Goal: Transaction & Acquisition: Obtain resource

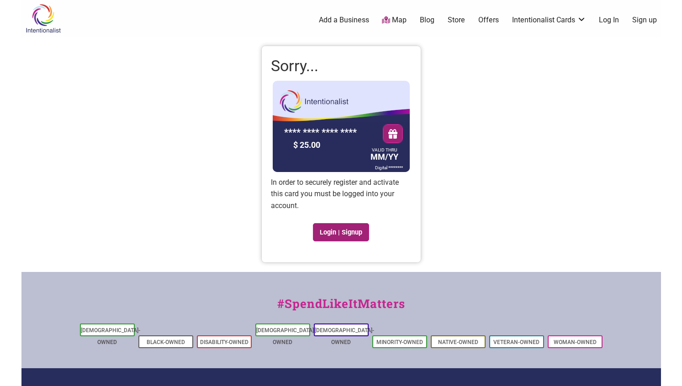
click at [331, 233] on link "Login | Signup" at bounding box center [341, 232] width 57 height 18
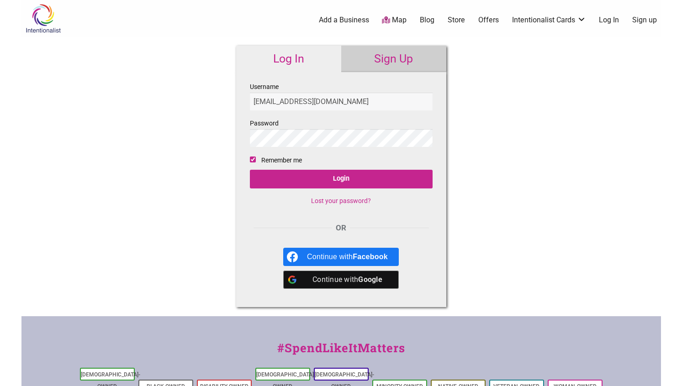
type input "[EMAIL_ADDRESS][DOMAIN_NAME]"
click at [350, 105] on input "[EMAIL_ADDRESS][DOMAIN_NAME]" at bounding box center [341, 102] width 183 height 18
drag, startPoint x: 350, startPoint y: 105, endPoint x: 233, endPoint y: 105, distance: 116.5
click at [233, 105] on div "Log In Sign Up Username sciencesalvares@gmail.com Password Remember me Login Lo…" at bounding box center [341, 177] width 228 height 280
type input "science matters"
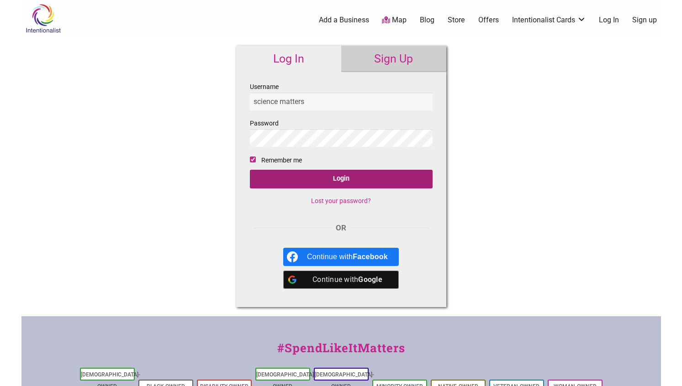
click at [310, 180] on input "Login" at bounding box center [341, 179] width 183 height 19
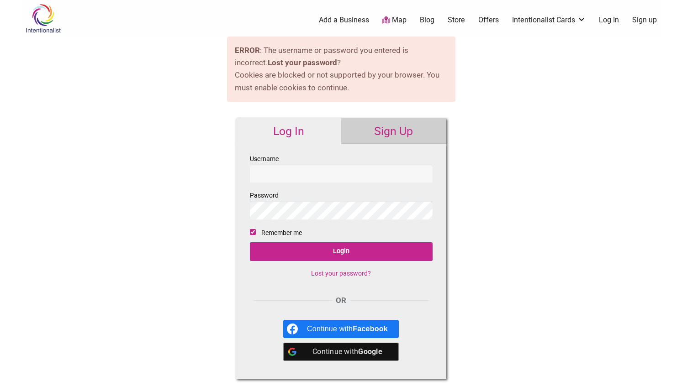
click at [380, 138] on link "Sign Up" at bounding box center [393, 131] width 105 height 26
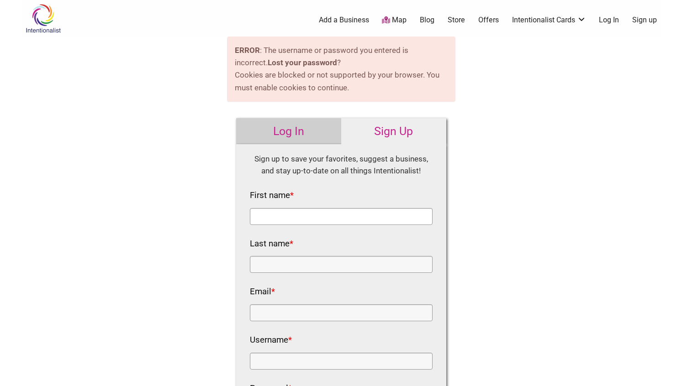
click at [287, 218] on input "First name *" at bounding box center [341, 216] width 183 height 17
type input "[PERSON_NAME]"
click at [264, 313] on input "Email *" at bounding box center [341, 313] width 183 height 17
type input "[EMAIL_ADDRESS][DOMAIN_NAME]"
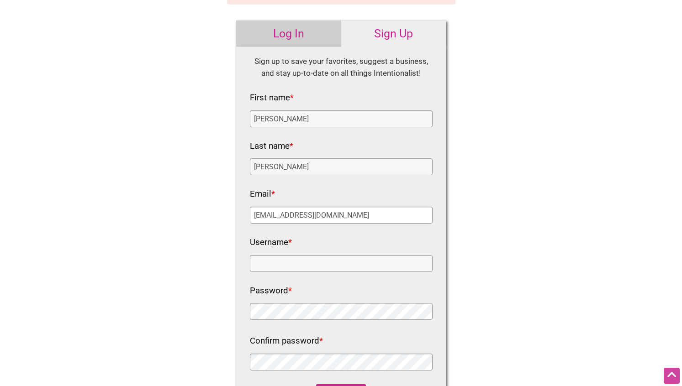
scroll to position [108, 0]
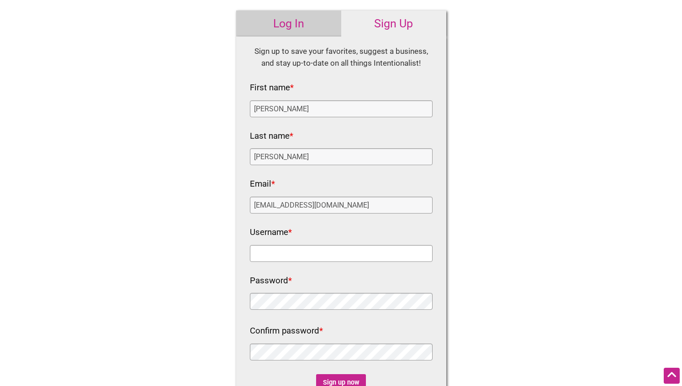
click at [265, 254] on input "Username *" at bounding box center [341, 253] width 183 height 17
click at [242, 301] on div "Fields marked with an * are required HTML Sign up to save your favorites, sugge…" at bounding box center [341, 240] width 210 height 407
click at [249, 301] on div "Fields marked with an * are required HTML Sign up to save your favorites, sugge…" at bounding box center [341, 240] width 210 height 407
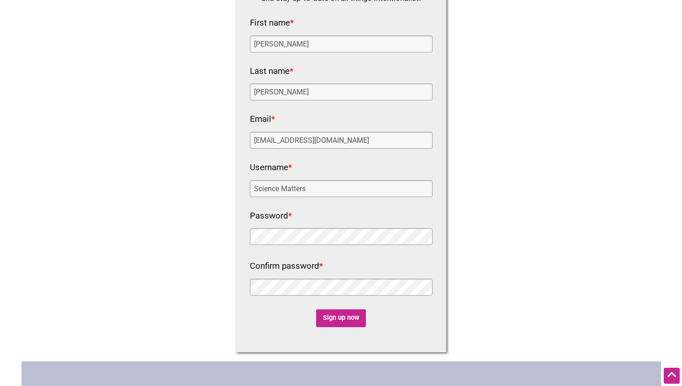
scroll to position [185, 0]
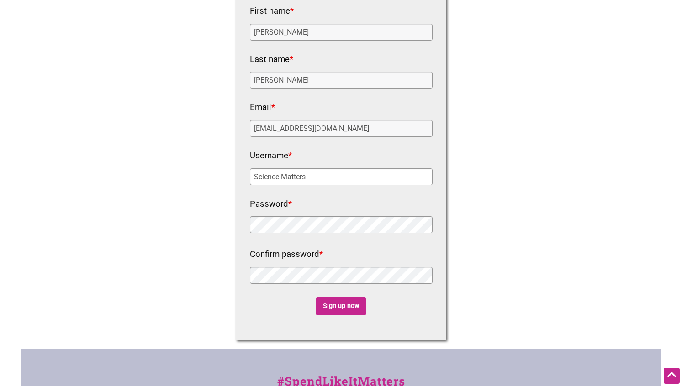
click at [282, 178] on input "Science Matters" at bounding box center [341, 177] width 183 height 17
type input "Science_Matters"
click at [335, 308] on input "Sign up now" at bounding box center [341, 307] width 50 height 18
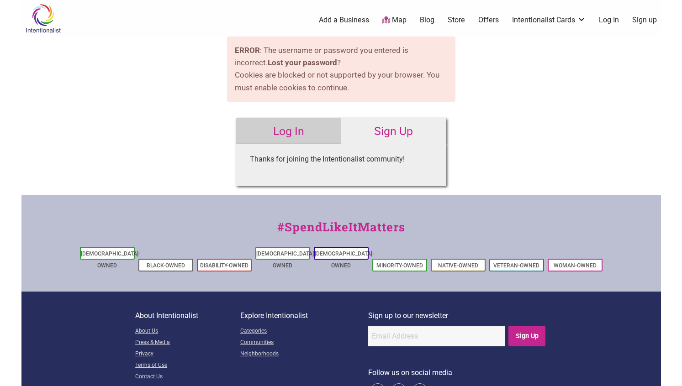
click at [295, 130] on link "Log In" at bounding box center [288, 131] width 105 height 26
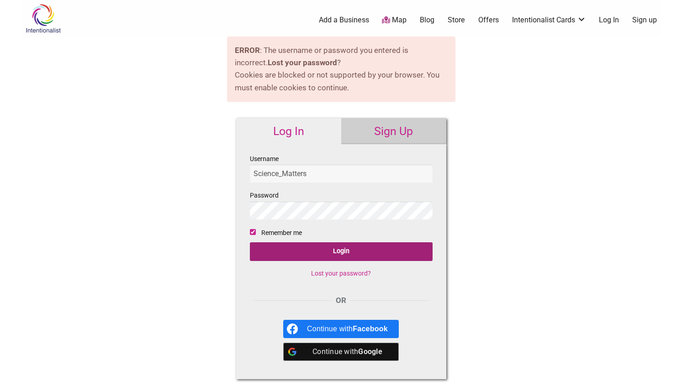
click at [339, 254] on input "Login" at bounding box center [341, 252] width 183 height 19
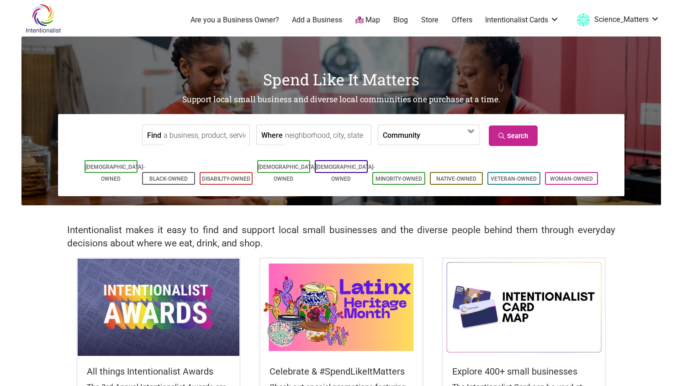
click at [344, 137] on input "Where" at bounding box center [327, 135] width 84 height 21
type input "Seattle"
click at [457, 131] on span at bounding box center [446, 136] width 39 height 16
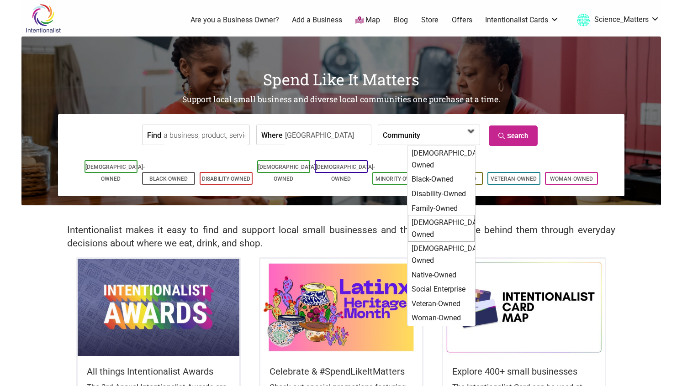
click at [453, 215] on div "[DEMOGRAPHIC_DATA]-Owned" at bounding box center [441, 228] width 67 height 27
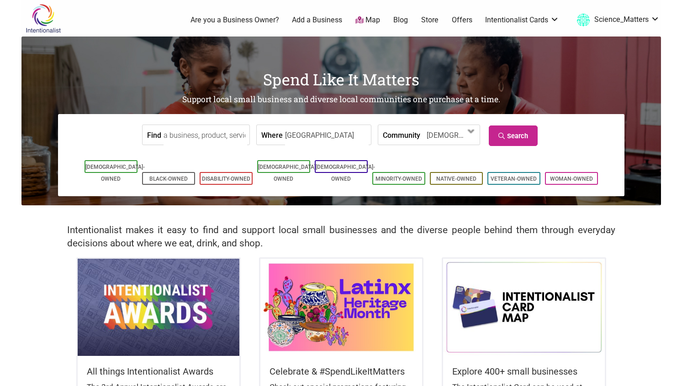
click at [224, 139] on input "Find" at bounding box center [206, 135] width 84 height 21
click at [326, 137] on input "Seattle" at bounding box center [327, 135] width 84 height 21
click at [516, 131] on link "Search" at bounding box center [513, 136] width 49 height 21
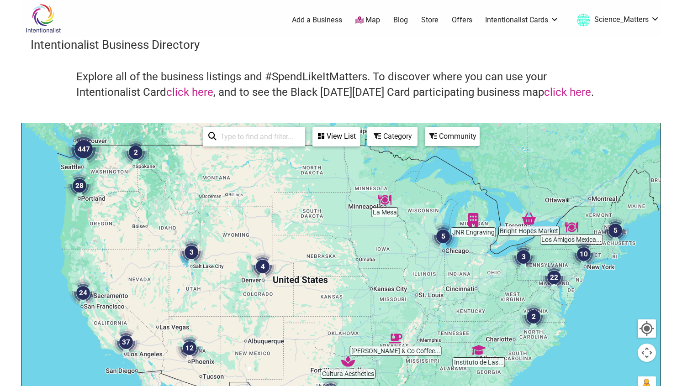
click at [375, 236] on div at bounding box center [341, 300] width 639 height 355
drag, startPoint x: 162, startPoint y: 194, endPoint x: 374, endPoint y: 216, distance: 213.1
click at [376, 216] on div at bounding box center [341, 300] width 639 height 355
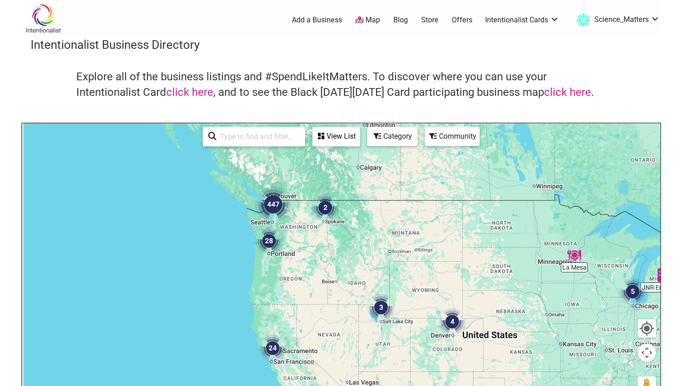
drag, startPoint x: 148, startPoint y: 194, endPoint x: 340, endPoint y: 249, distance: 199.6
click at [339, 249] on div at bounding box center [341, 300] width 639 height 355
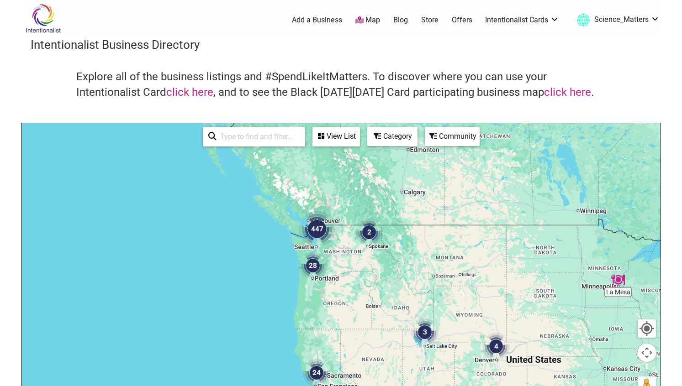
drag, startPoint x: 328, startPoint y: 227, endPoint x: 354, endPoint y: 316, distance: 92.5
click at [355, 318] on div at bounding box center [341, 300] width 639 height 355
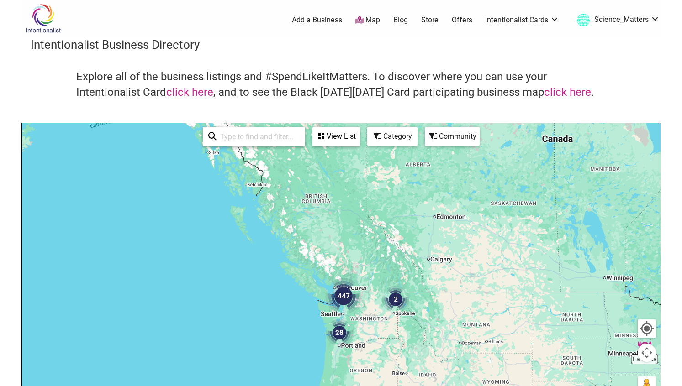
drag, startPoint x: 370, startPoint y: 296, endPoint x: 370, endPoint y: 212, distance: 83.1
click at [370, 212] on div at bounding box center [341, 300] width 639 height 355
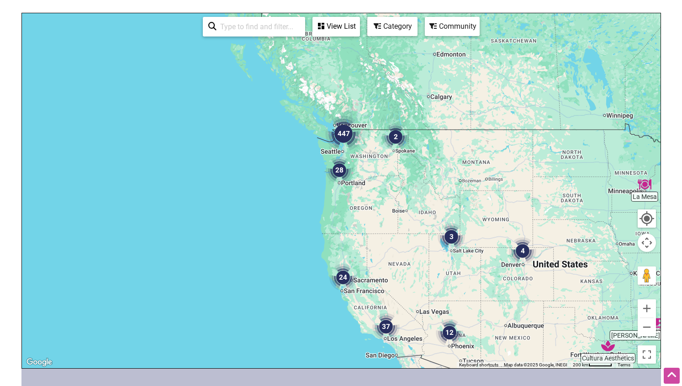
scroll to position [112, 0]
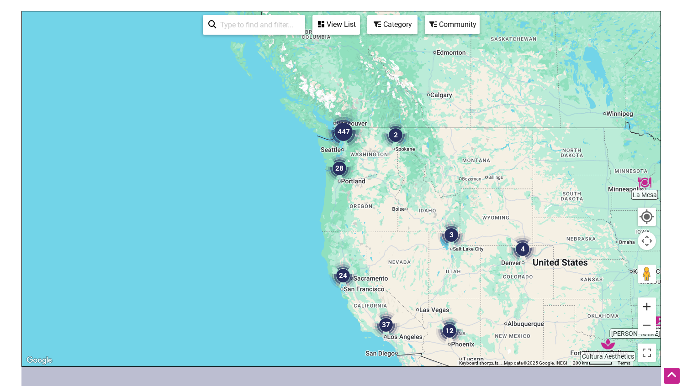
click at [643, 302] on button "Zoom in" at bounding box center [647, 307] width 18 height 18
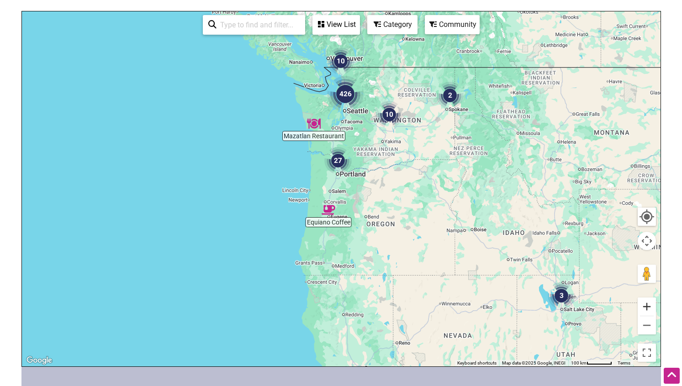
click at [643, 302] on button "Zoom in" at bounding box center [647, 307] width 18 height 18
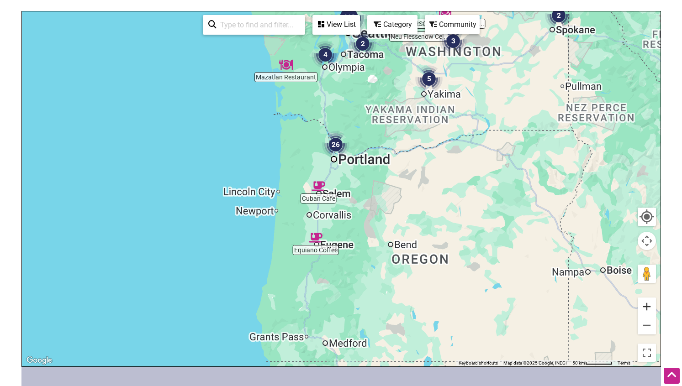
click at [643, 302] on button "Zoom in" at bounding box center [647, 307] width 18 height 18
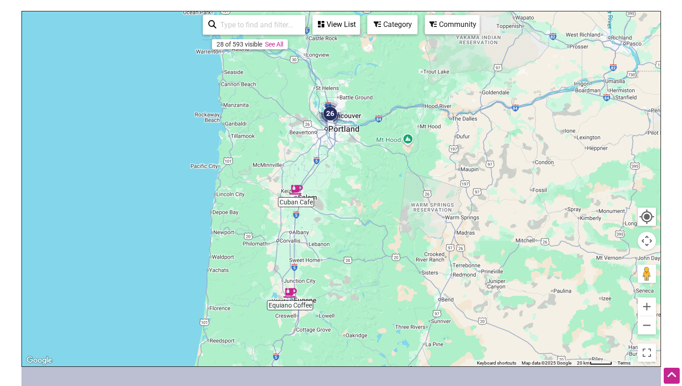
drag, startPoint x: 384, startPoint y: 83, endPoint x: 394, endPoint y: 247, distance: 164.3
click at [394, 247] on div at bounding box center [341, 188] width 639 height 355
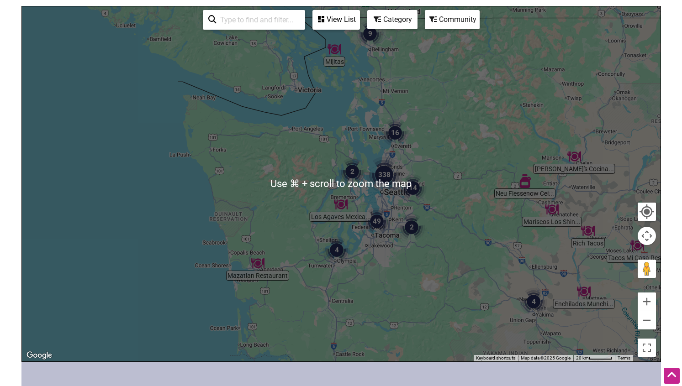
scroll to position [125, 0]
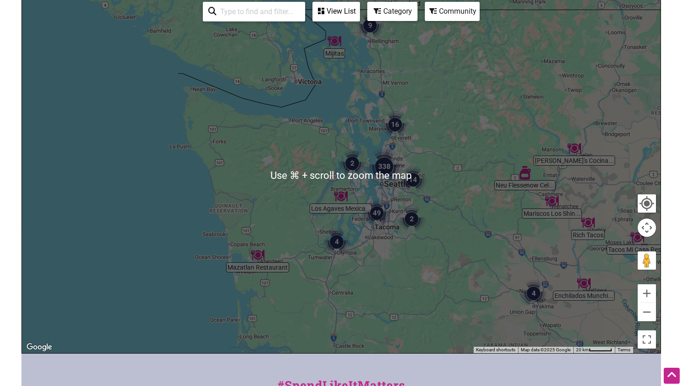
drag, startPoint x: 427, startPoint y: 142, endPoint x: 427, endPoint y: 162, distance: 20.1
click at [427, 161] on div at bounding box center [341, 175] width 639 height 355
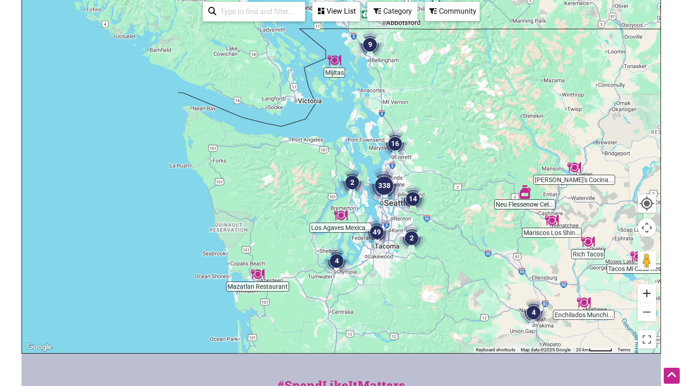
click at [643, 295] on button "Zoom in" at bounding box center [647, 294] width 18 height 18
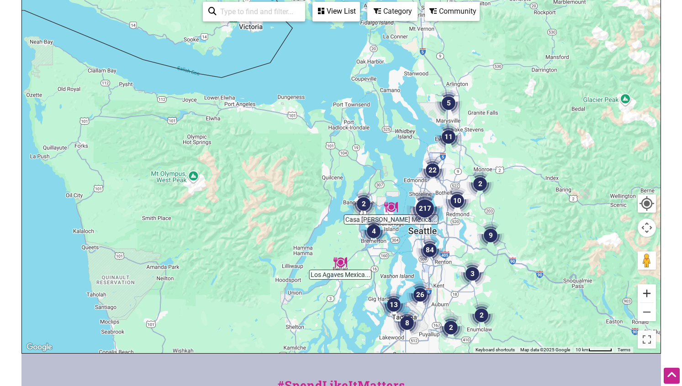
click at [643, 295] on button "Zoom in" at bounding box center [647, 294] width 18 height 18
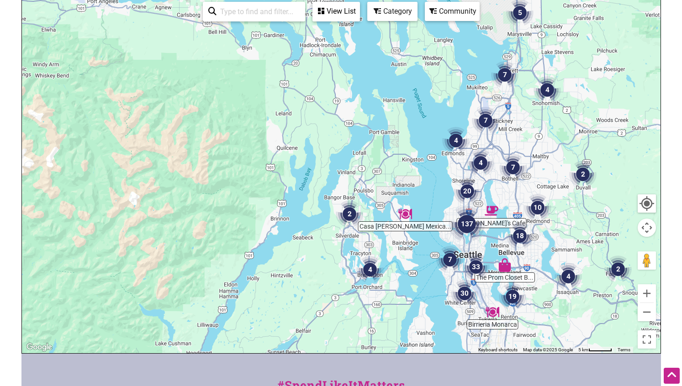
drag, startPoint x: 533, startPoint y: 258, endPoint x: 489, endPoint y: 221, distance: 56.7
click at [489, 221] on div at bounding box center [341, 175] width 639 height 355
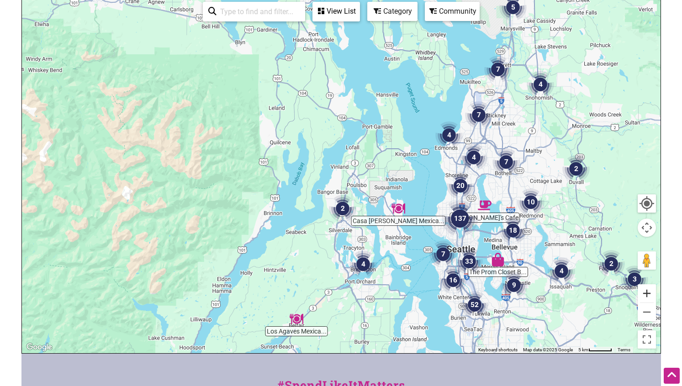
click at [645, 293] on button "Zoom in" at bounding box center [647, 294] width 18 height 18
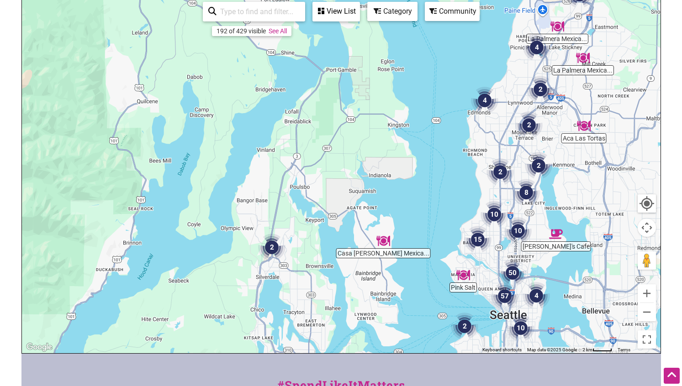
drag, startPoint x: 495, startPoint y: 238, endPoint x: 421, endPoint y: 230, distance: 73.9
click at [421, 230] on div at bounding box center [341, 175] width 639 height 355
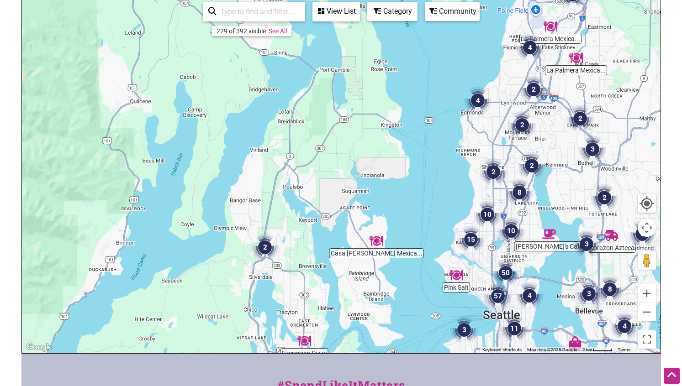
drag, startPoint x: 553, startPoint y: 221, endPoint x: 534, endPoint y: 222, distance: 18.7
click at [534, 222] on div at bounding box center [341, 175] width 639 height 355
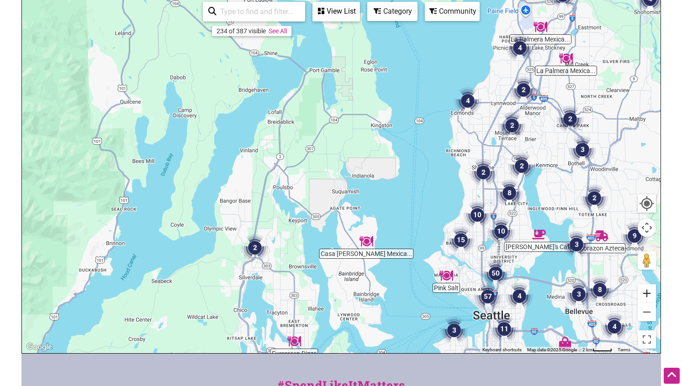
click at [648, 295] on button "Zoom in" at bounding box center [647, 294] width 18 height 18
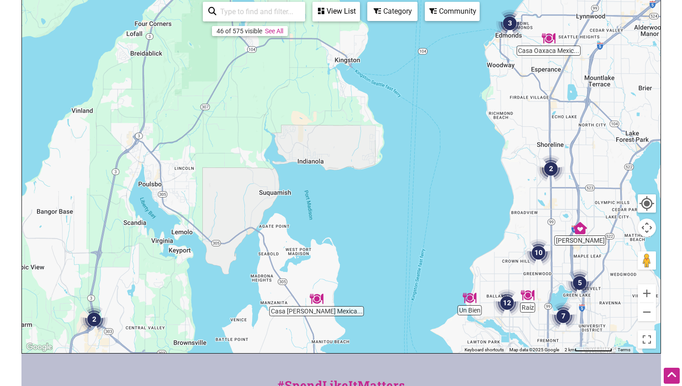
drag, startPoint x: 524, startPoint y: 237, endPoint x: 430, endPoint y: 218, distance: 95.9
click at [431, 218] on div at bounding box center [341, 175] width 639 height 355
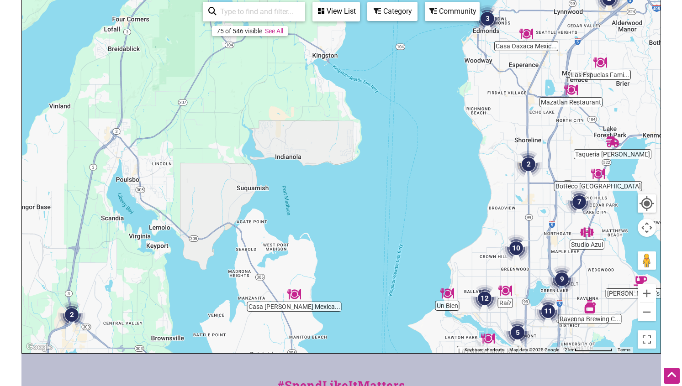
click at [516, 247] on img "10" at bounding box center [515, 248] width 27 height 27
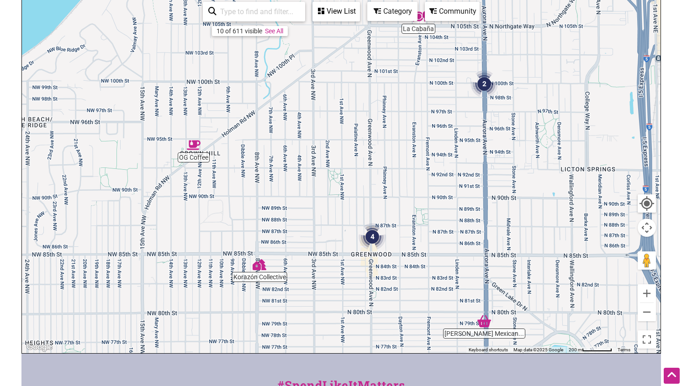
click at [373, 237] on img "4" at bounding box center [372, 236] width 27 height 27
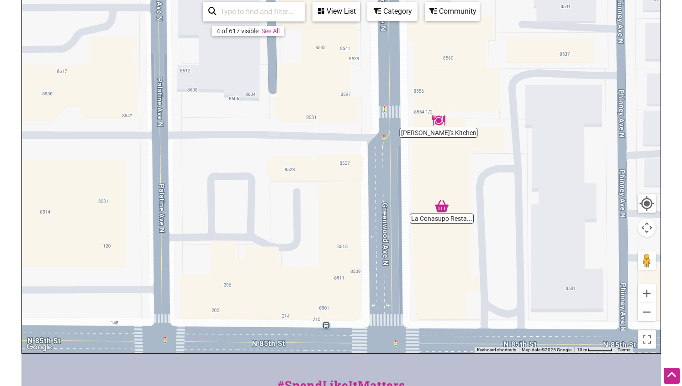
drag, startPoint x: 435, startPoint y: 212, endPoint x: 446, endPoint y: 344, distance: 132.5
click at [446, 343] on div "To navigate, press the arrow keys." at bounding box center [341, 175] width 639 height 355
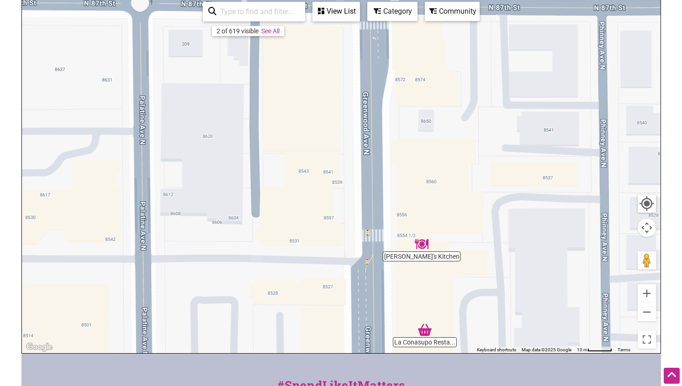
drag, startPoint x: 475, startPoint y: 189, endPoint x: 473, endPoint y: 257, distance: 68.5
click at [475, 258] on div "To navigate, press the arrow keys." at bounding box center [341, 175] width 639 height 355
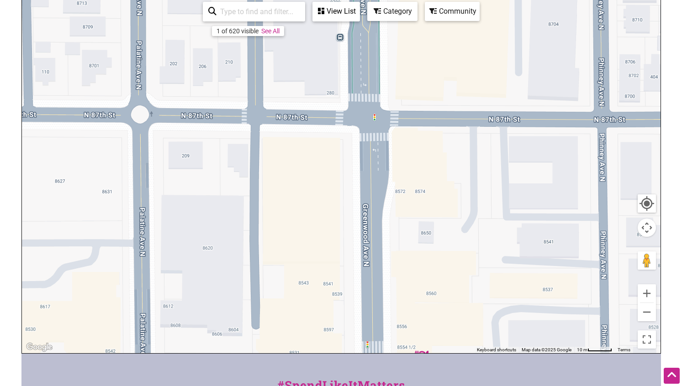
drag, startPoint x: 446, startPoint y: 190, endPoint x: 446, endPoint y: 223, distance: 33.8
click at [446, 223] on div "To navigate, press the arrow keys." at bounding box center [341, 175] width 639 height 355
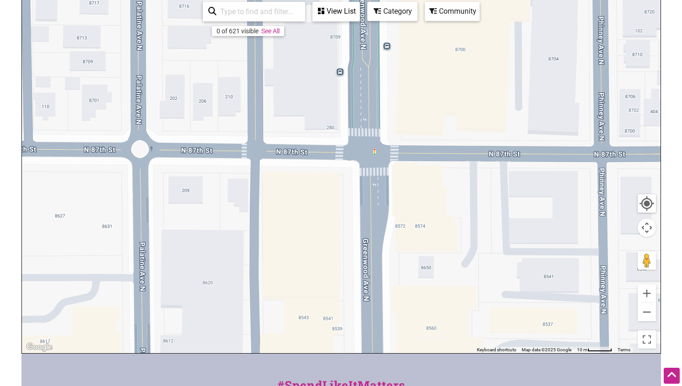
click at [335, 17] on div "View List" at bounding box center [336, 11] width 46 height 17
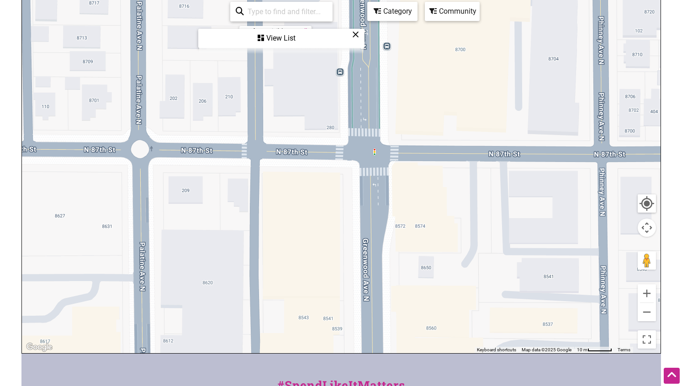
click at [285, 38] on div "View List" at bounding box center [281, 38] width 164 height 17
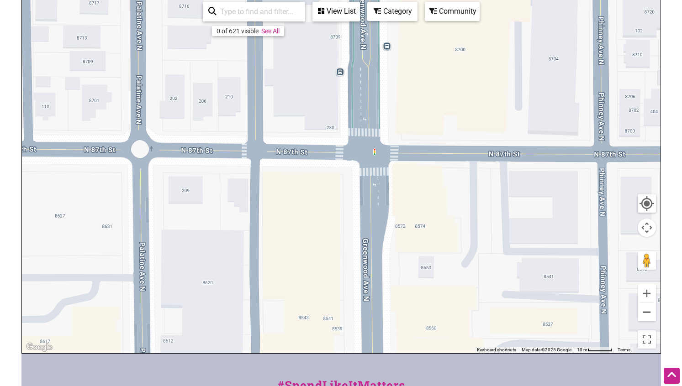
click at [647, 315] on button "Zoom out" at bounding box center [647, 312] width 18 height 18
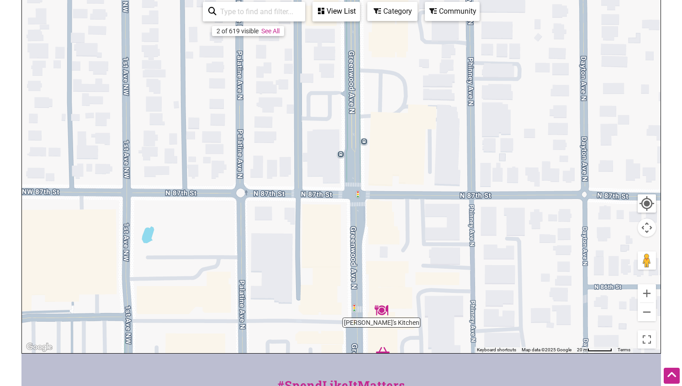
drag, startPoint x: 443, startPoint y: 228, endPoint x: 443, endPoint y: 288, distance: 59.8
click at [443, 287] on div "To navigate, press the arrow keys." at bounding box center [341, 175] width 639 height 355
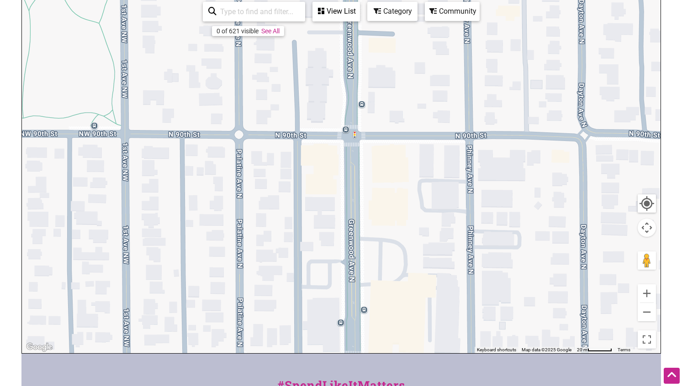
drag, startPoint x: 436, startPoint y: 153, endPoint x: 432, endPoint y: 252, distance: 98.8
click at [436, 265] on div "To navigate, press the arrow keys." at bounding box center [341, 175] width 639 height 355
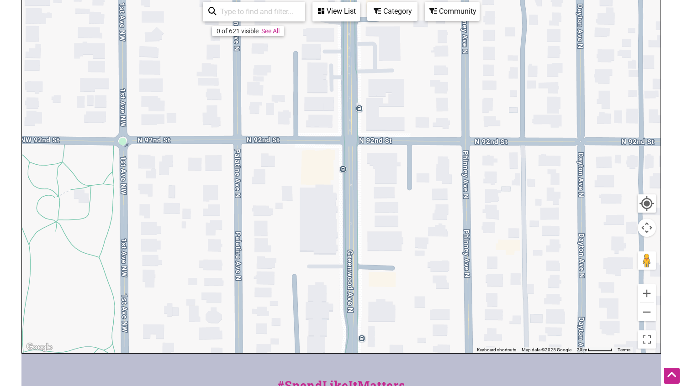
drag, startPoint x: 430, startPoint y: 173, endPoint x: 428, endPoint y: 281, distance: 108.7
click at [430, 276] on div "To navigate, press the arrow keys." at bounding box center [341, 175] width 639 height 355
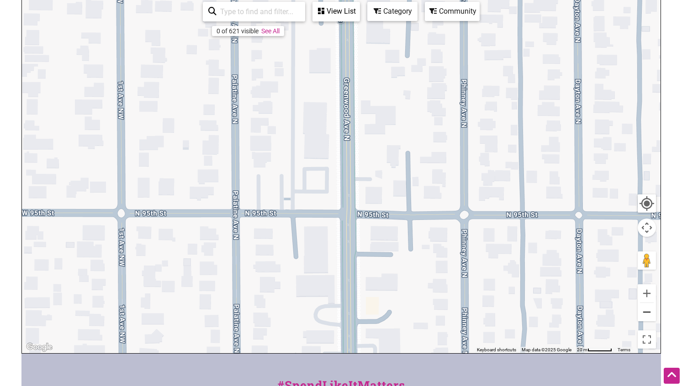
click at [652, 316] on button "Zoom out" at bounding box center [647, 312] width 18 height 18
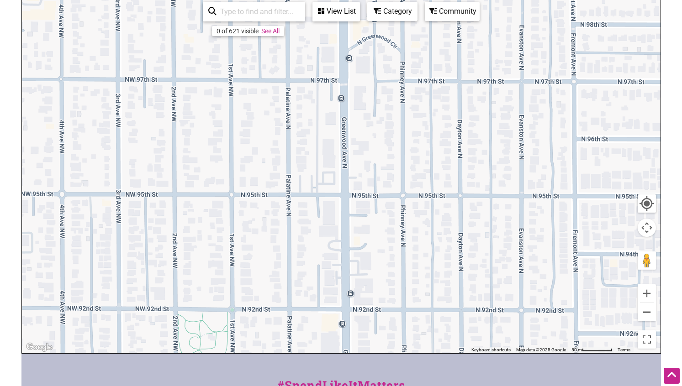
click at [652, 316] on button "Zoom out" at bounding box center [647, 312] width 18 height 18
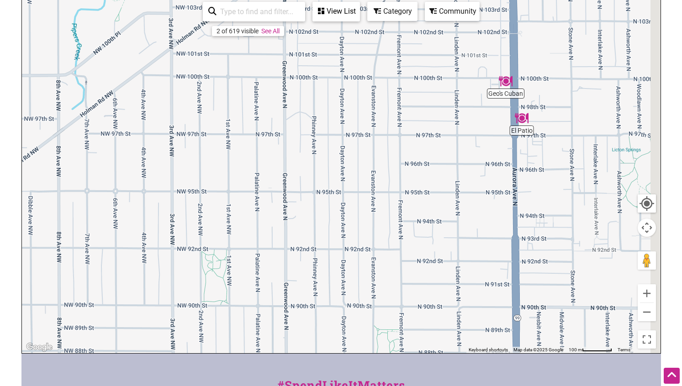
drag, startPoint x: 488, startPoint y: 168, endPoint x: 405, endPoint y: 186, distance: 84.8
click at [406, 186] on div "To navigate, press the arrow keys." at bounding box center [341, 175] width 639 height 355
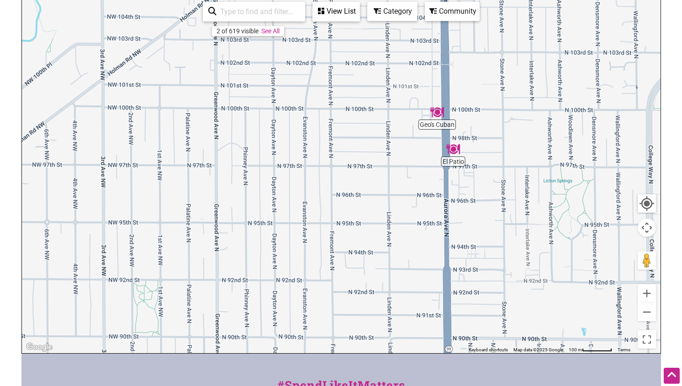
click at [397, 14] on div "Category" at bounding box center [392, 11] width 48 height 17
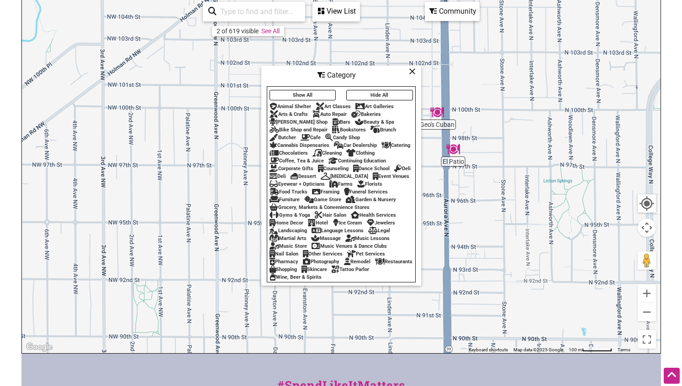
click at [375, 265] on div "Restaurants" at bounding box center [393, 262] width 37 height 6
click at [375, 262] on icon at bounding box center [380, 262] width 10 height 0
click at [270, 15] on input "search" at bounding box center [258, 12] width 83 height 18
click at [411, 71] on icon at bounding box center [412, 71] width 7 height 0
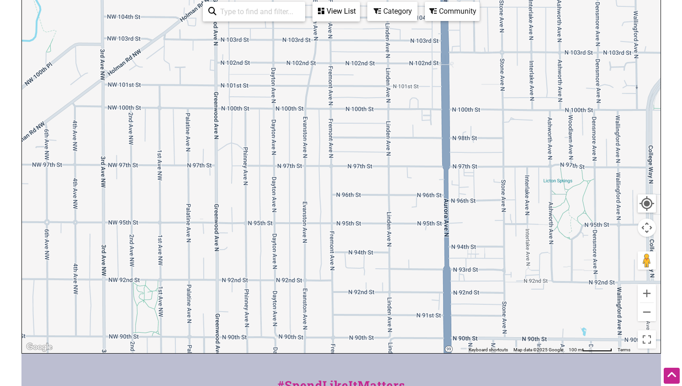
click at [398, 9] on div "Category" at bounding box center [392, 11] width 48 height 17
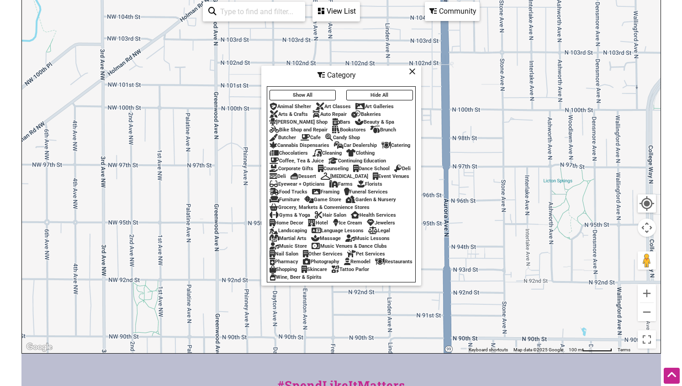
click at [463, 11] on div "Community" at bounding box center [452, 11] width 53 height 17
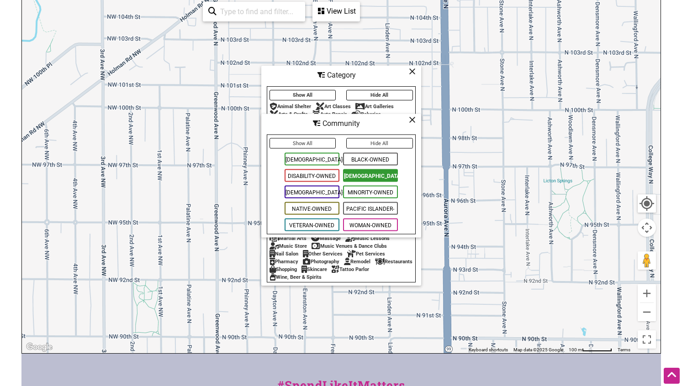
click at [374, 193] on span "Minority-Owned" at bounding box center [370, 192] width 55 height 13
click at [412, 120] on icon at bounding box center [412, 120] width 7 height 0
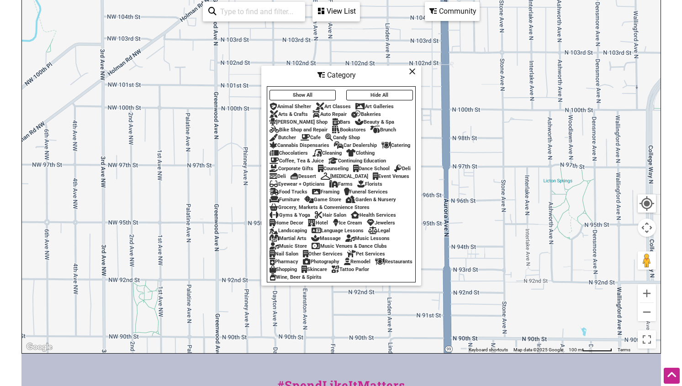
click at [345, 8] on div "View List" at bounding box center [336, 11] width 46 height 17
click at [509, 92] on div "To navigate, press the arrow keys." at bounding box center [341, 175] width 639 height 355
click at [412, 71] on icon at bounding box center [412, 71] width 7 height 0
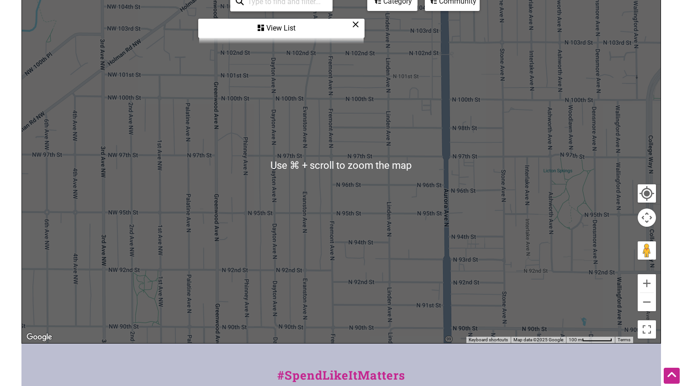
scroll to position [138, 0]
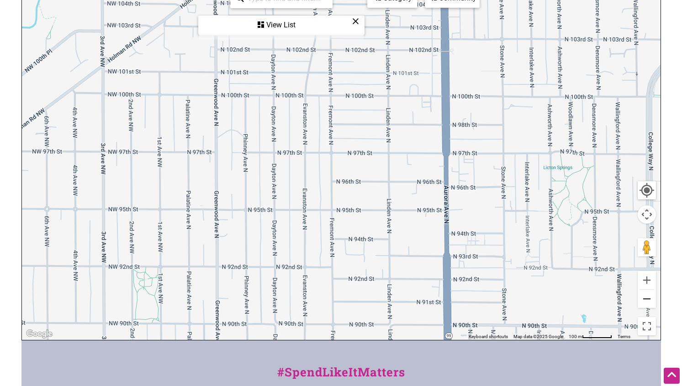
click at [645, 296] on button "Zoom out" at bounding box center [647, 299] width 18 height 18
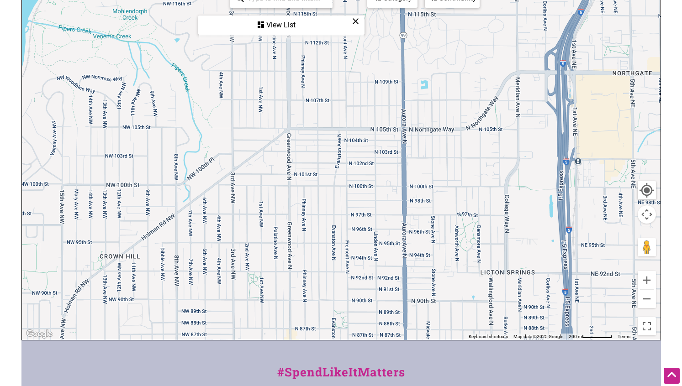
drag, startPoint x: 433, startPoint y: 159, endPoint x: 444, endPoint y: 219, distance: 61.3
click at [444, 219] on div "To navigate, press the arrow keys." at bounding box center [341, 162] width 639 height 355
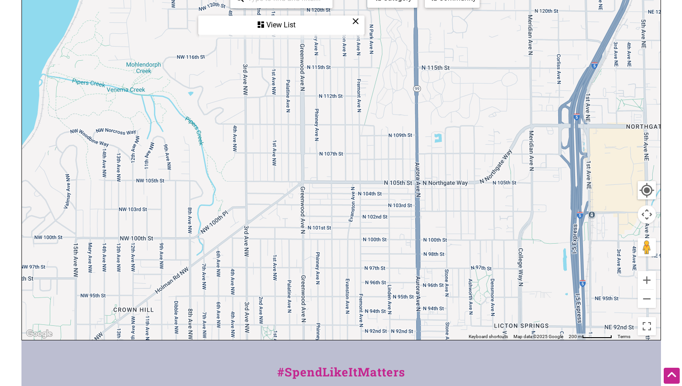
drag, startPoint x: 354, startPoint y: 144, endPoint x: 354, endPoint y: 211, distance: 67.6
click at [354, 211] on div "To navigate, press the arrow keys." at bounding box center [341, 162] width 639 height 355
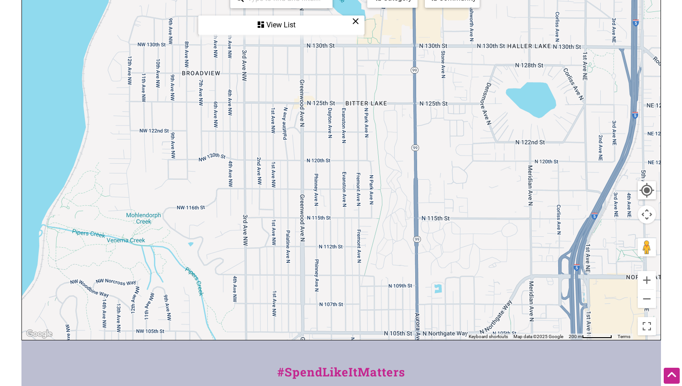
click at [465, 11] on div "To navigate, press the arrow keys." at bounding box center [341, 162] width 639 height 355
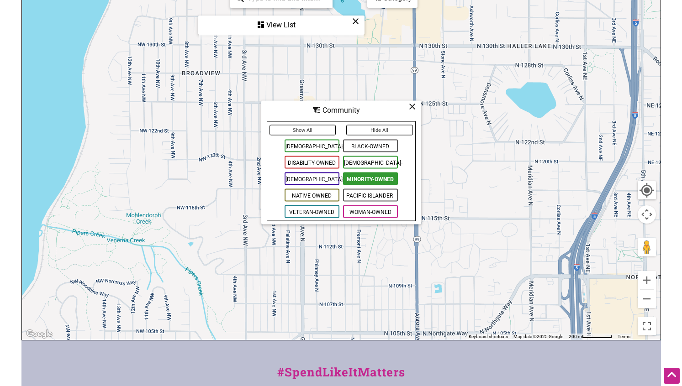
scroll to position [138, 0]
click at [411, 107] on icon at bounding box center [412, 107] width 7 height 0
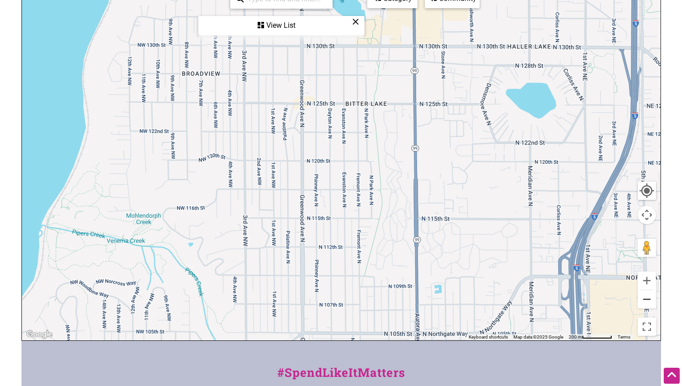
click at [646, 298] on button "Zoom out" at bounding box center [647, 300] width 18 height 18
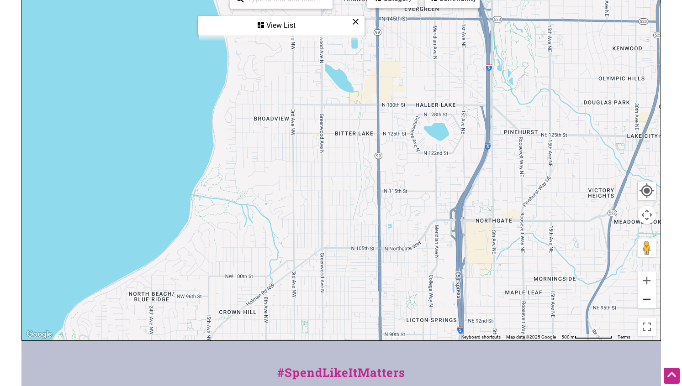
click at [646, 298] on button "Zoom out" at bounding box center [647, 300] width 18 height 18
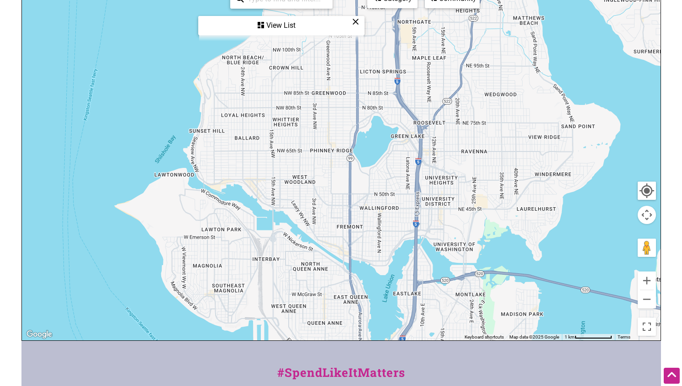
drag, startPoint x: 437, startPoint y: 223, endPoint x: 433, endPoint y: 58, distance: 165.4
click at [433, 58] on div "To navigate, press the arrow keys." at bounding box center [341, 162] width 639 height 355
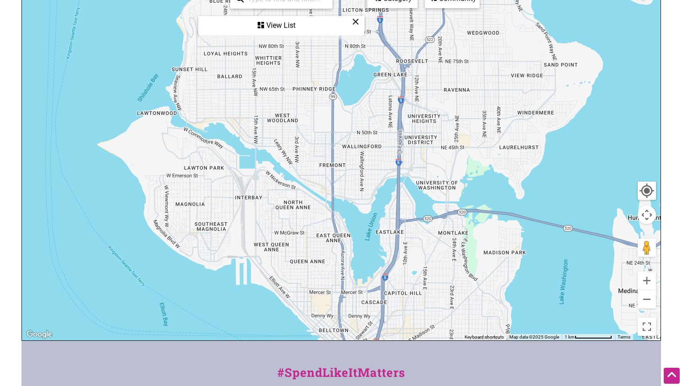
drag, startPoint x: 486, startPoint y: 217, endPoint x: 494, endPoint y: 264, distance: 47.7
click at [492, 260] on div "To navigate, press the arrow keys." at bounding box center [341, 162] width 639 height 355
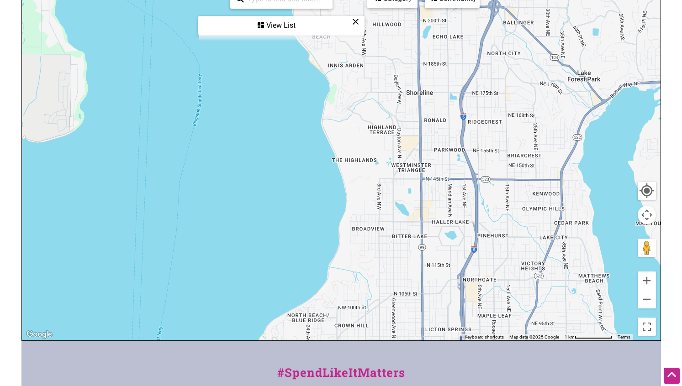
click at [282, 25] on div "View List" at bounding box center [281, 25] width 164 height 17
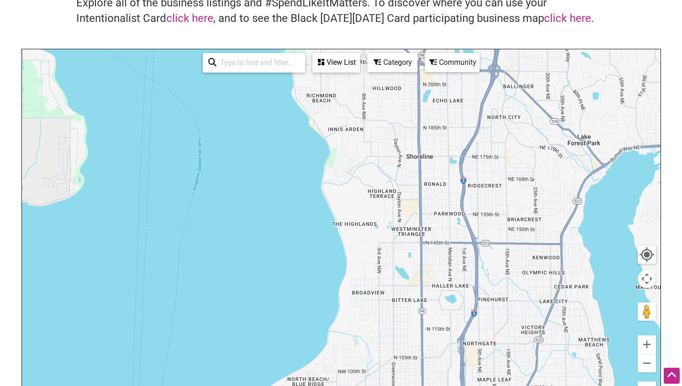
scroll to position [73, 0]
click at [339, 60] on div "View List" at bounding box center [336, 63] width 46 height 17
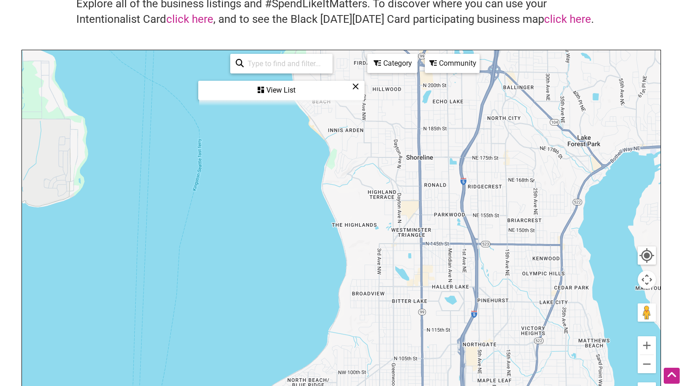
click at [283, 91] on div "View List" at bounding box center [281, 90] width 164 height 17
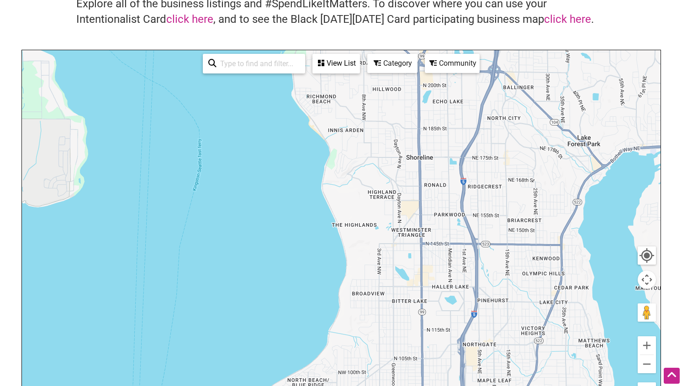
click at [396, 70] on div "Category" at bounding box center [392, 63] width 48 height 17
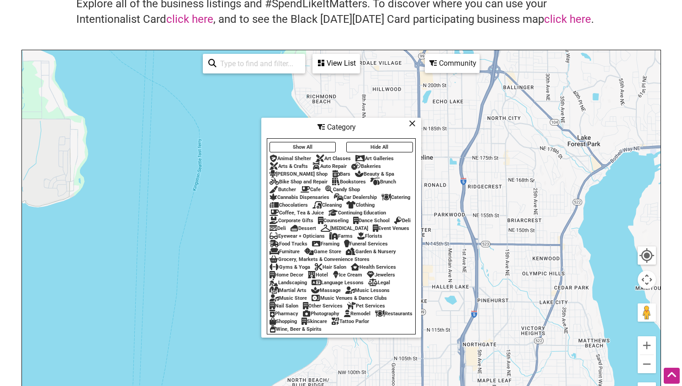
click at [312, 146] on button "Show All" at bounding box center [302, 147] width 67 height 11
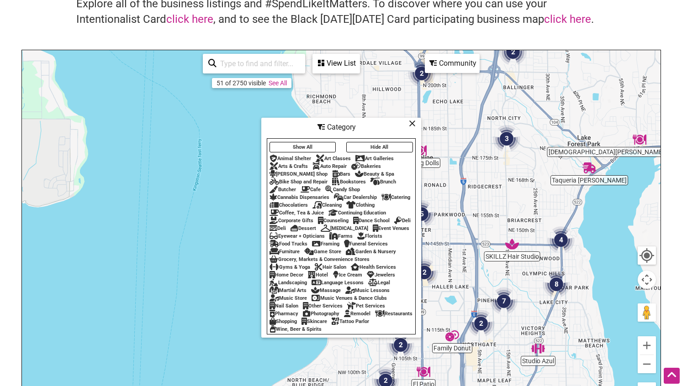
click at [415, 129] on div "Category" at bounding box center [341, 127] width 158 height 17
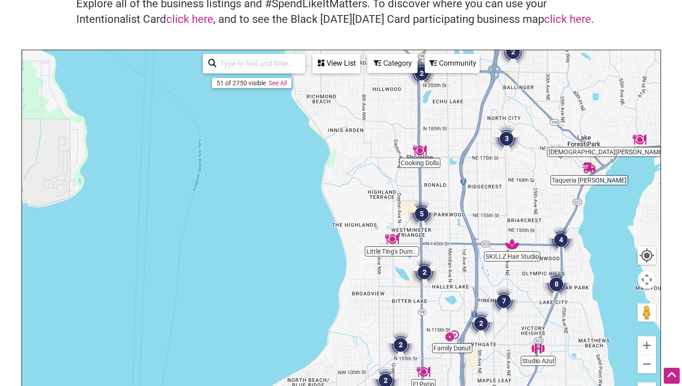
click at [420, 150] on img "Cooking Dolls" at bounding box center [420, 151] width 14 height 14
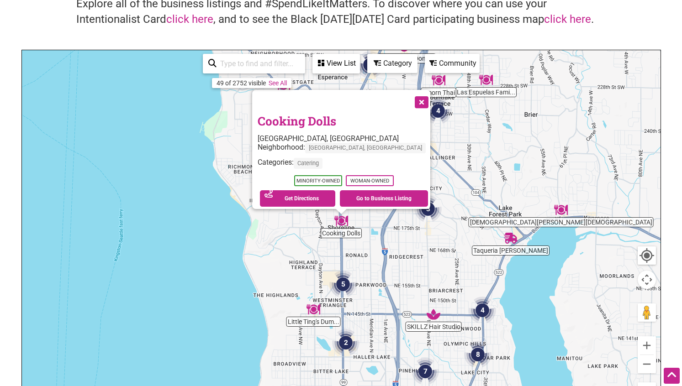
click at [409, 97] on button "Close" at bounding box center [420, 101] width 23 height 23
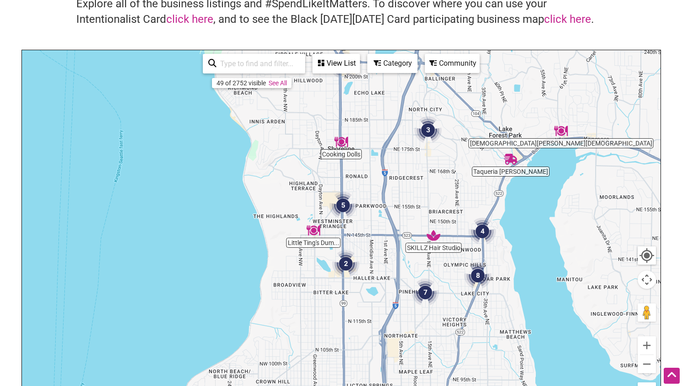
drag, startPoint x: 369, startPoint y: 301, endPoint x: 369, endPoint y: 219, distance: 81.3
click at [369, 219] on div "To navigate, press the arrow keys." at bounding box center [341, 227] width 639 height 355
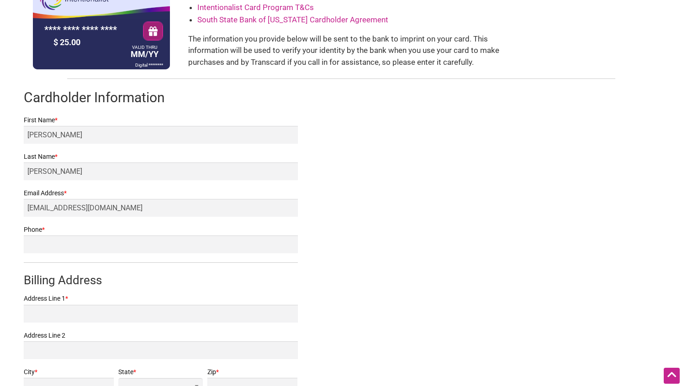
scroll to position [116, 0]
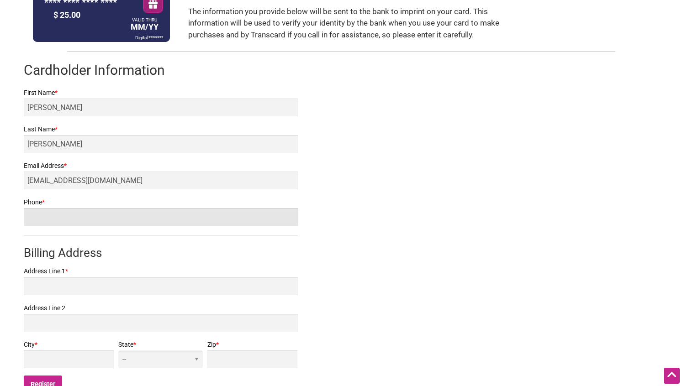
click at [69, 221] on input "Phone *" at bounding box center [161, 217] width 274 height 18
type input "2102413747"
type input "[STREET_ADDRESS]"
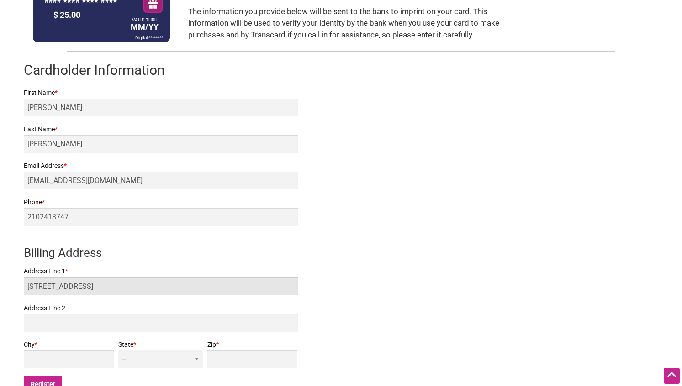
type input "[GEOGRAPHIC_DATA]"
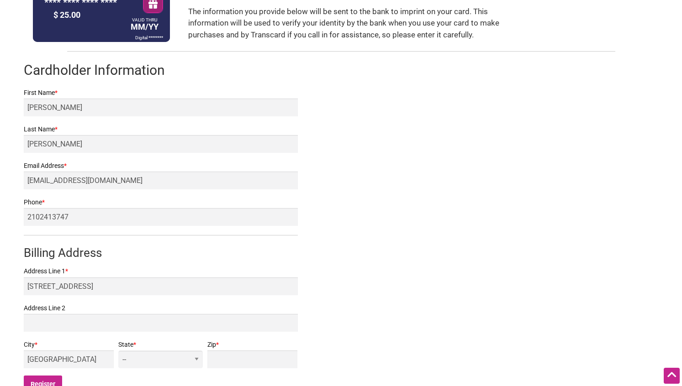
select select "WA"
type input "98133"
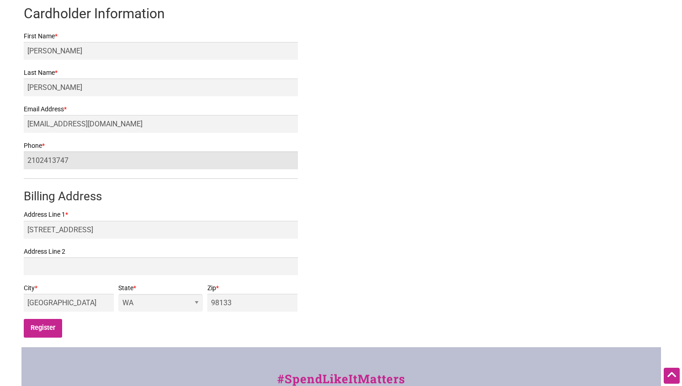
scroll to position [174, 0]
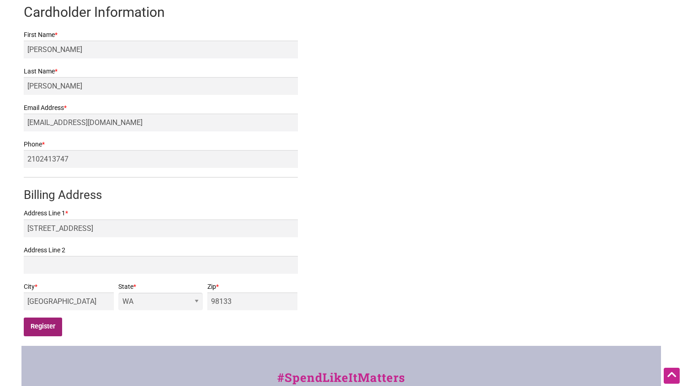
click at [50, 328] on input "Register" at bounding box center [43, 327] width 39 height 19
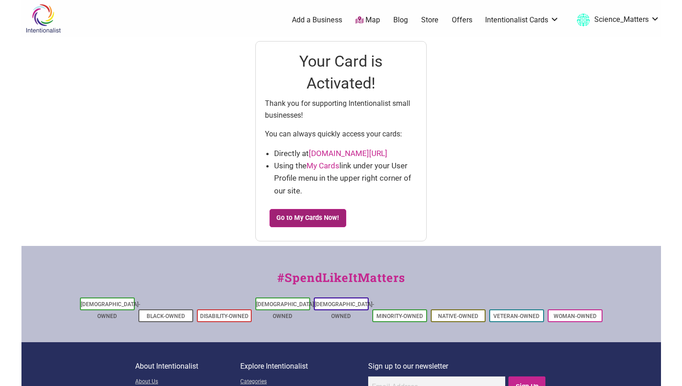
click at [315, 217] on link "Go to My Cards Now!" at bounding box center [307, 218] width 77 height 18
